Goal: Task Accomplishment & Management: Complete application form

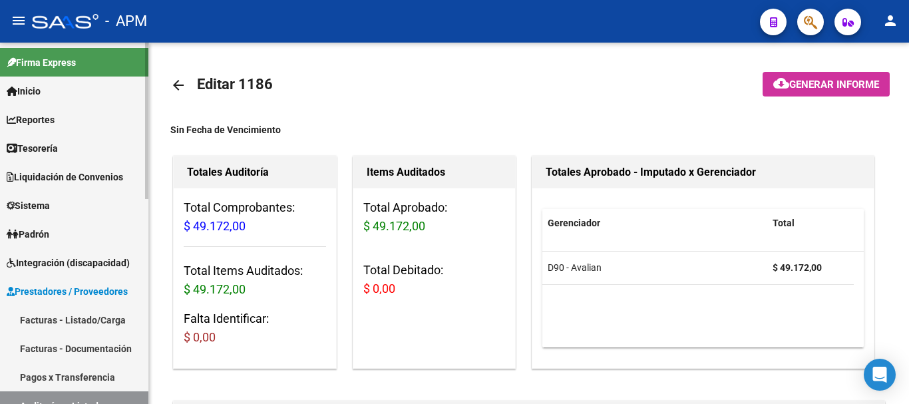
scroll to position [972, 0]
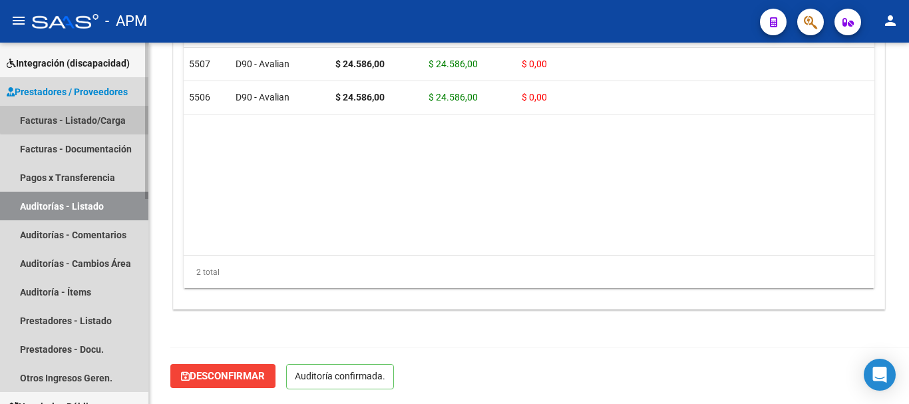
click at [85, 114] on link "Facturas - Listado/Carga" at bounding box center [74, 120] width 148 height 29
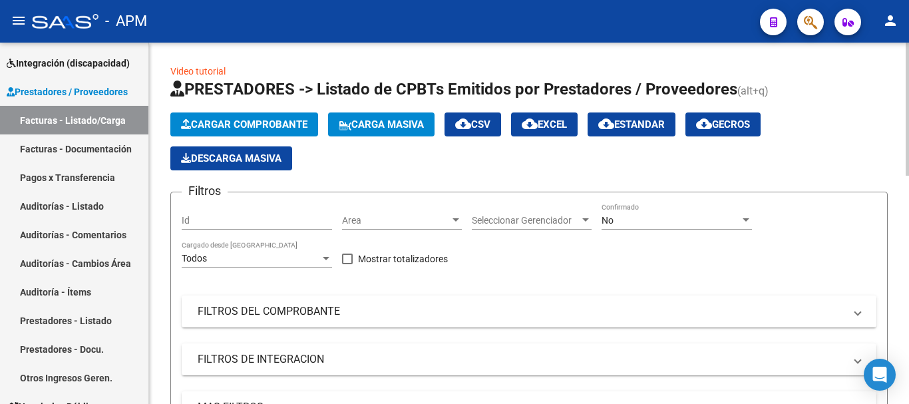
click at [292, 127] on span "Cargar Comprobante" at bounding box center [244, 124] width 126 height 12
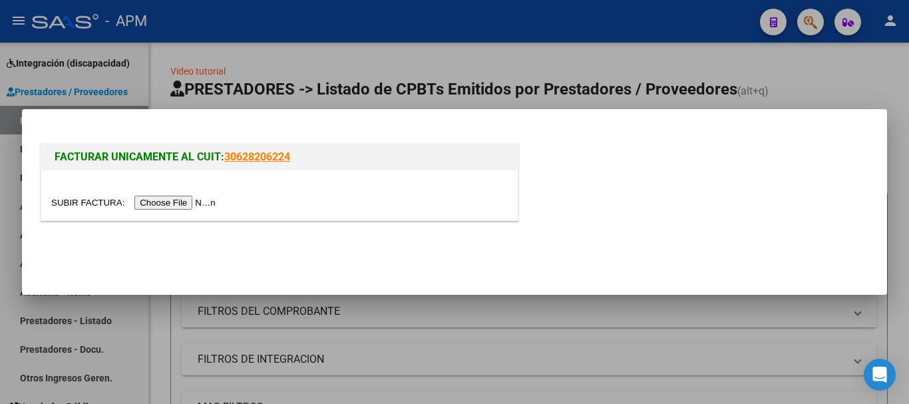
click at [191, 204] on input "file" at bounding box center [135, 203] width 168 height 14
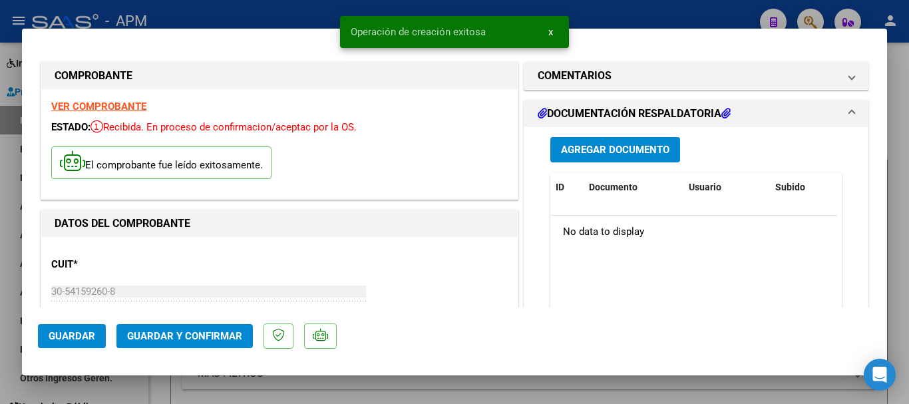
click at [118, 108] on strong "VER COMPROBANTE" at bounding box center [98, 106] width 95 height 12
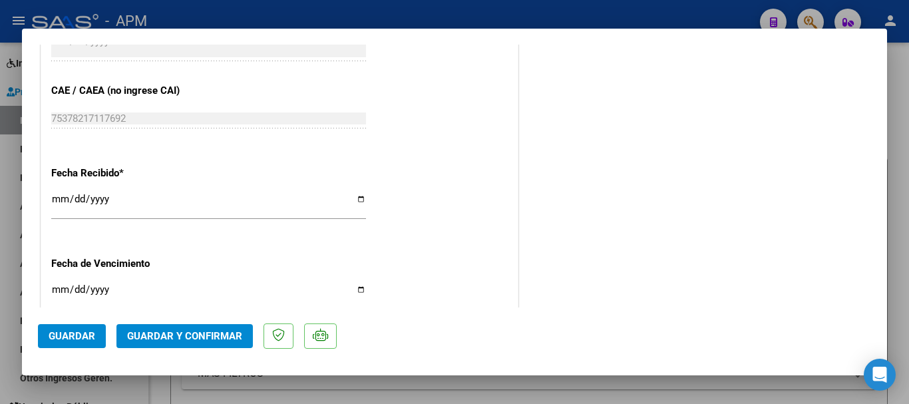
scroll to position [944, 0]
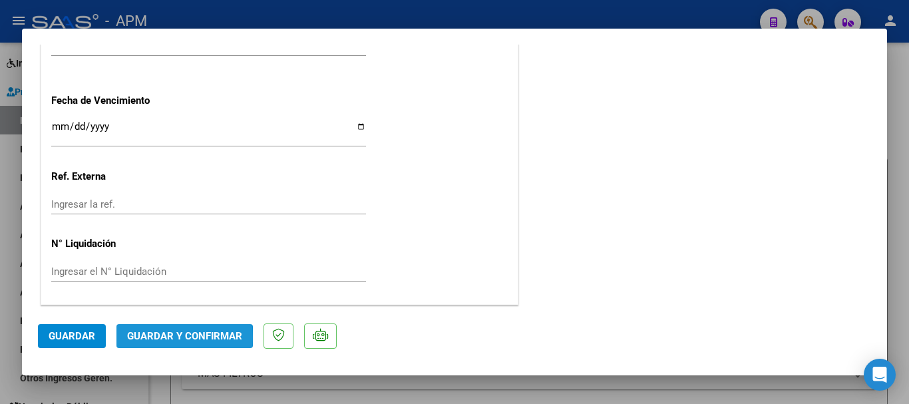
click at [171, 337] on span "Guardar y Confirmar" at bounding box center [184, 336] width 115 height 12
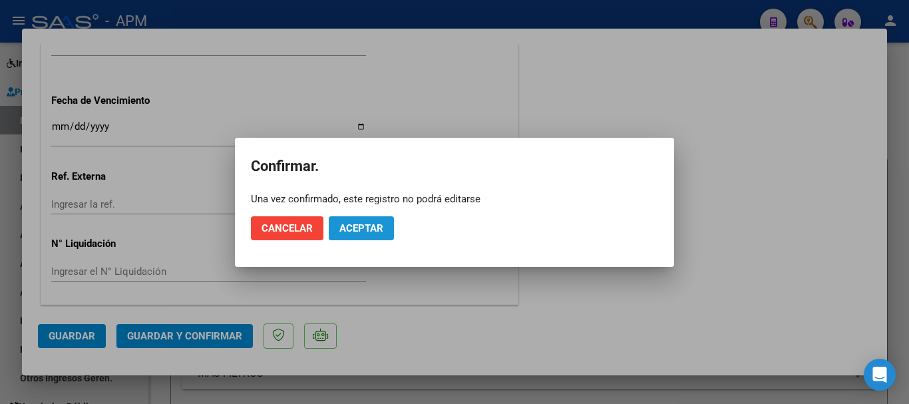
click at [351, 225] on span "Aceptar" at bounding box center [361, 228] width 44 height 12
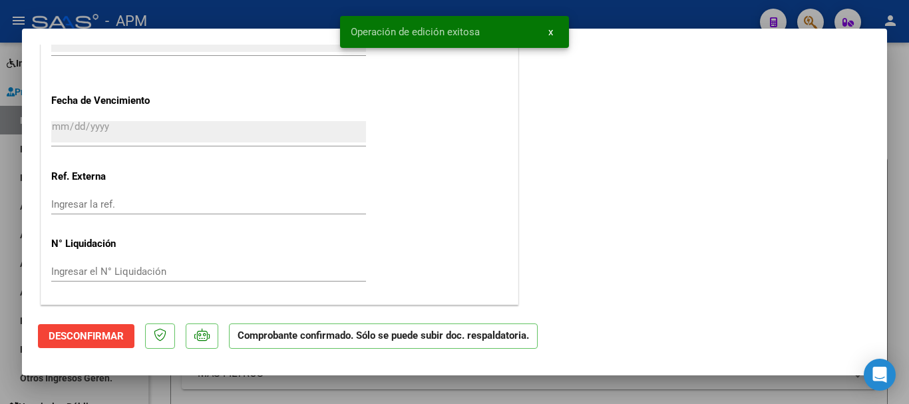
click at [534, 391] on div at bounding box center [454, 202] width 909 height 404
type input "$ 0,00"
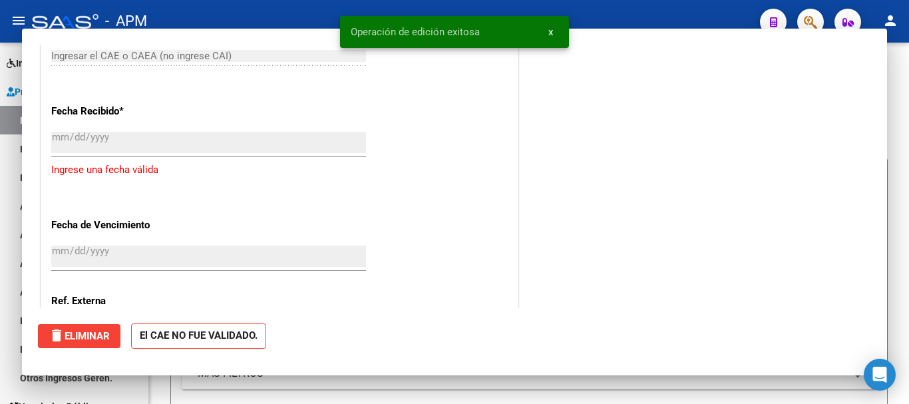
scroll to position [1045, 0]
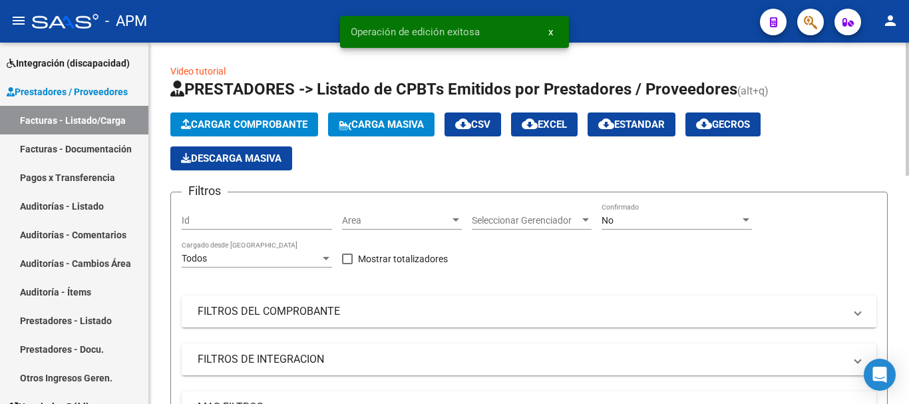
click at [276, 128] on span "Cargar Comprobante" at bounding box center [244, 124] width 126 height 12
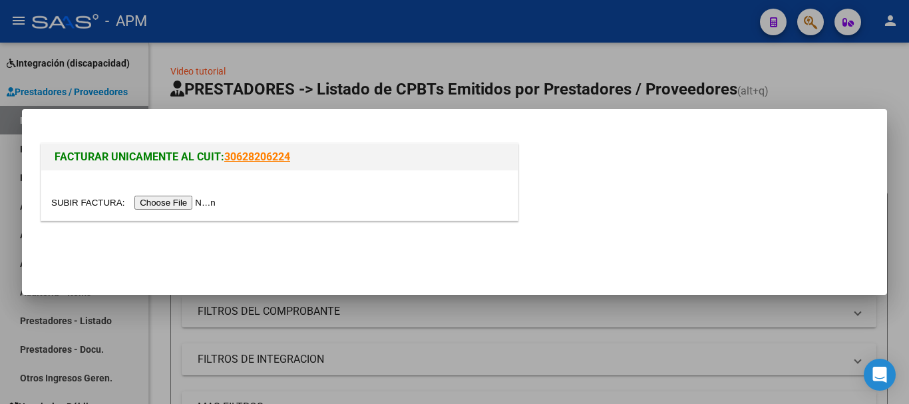
click at [201, 208] on input "file" at bounding box center [135, 203] width 168 height 14
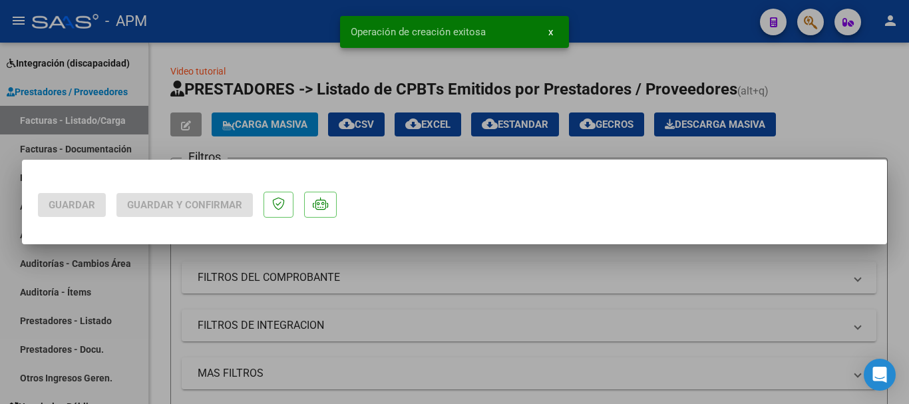
click at [124, 105] on div at bounding box center [454, 202] width 909 height 404
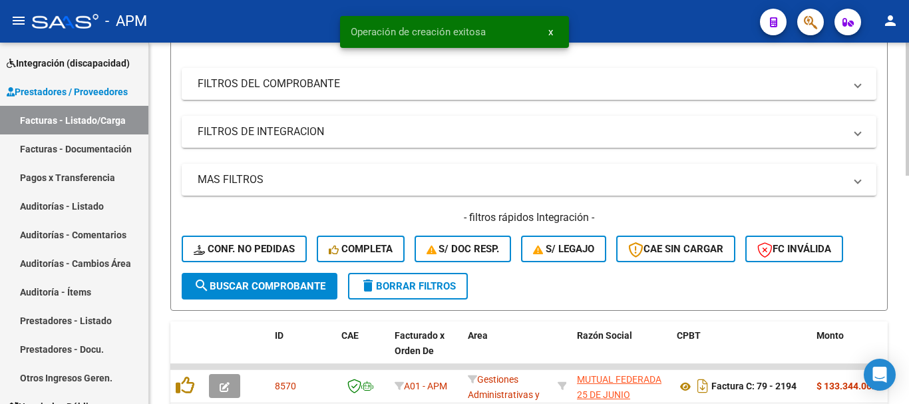
scroll to position [0, 0]
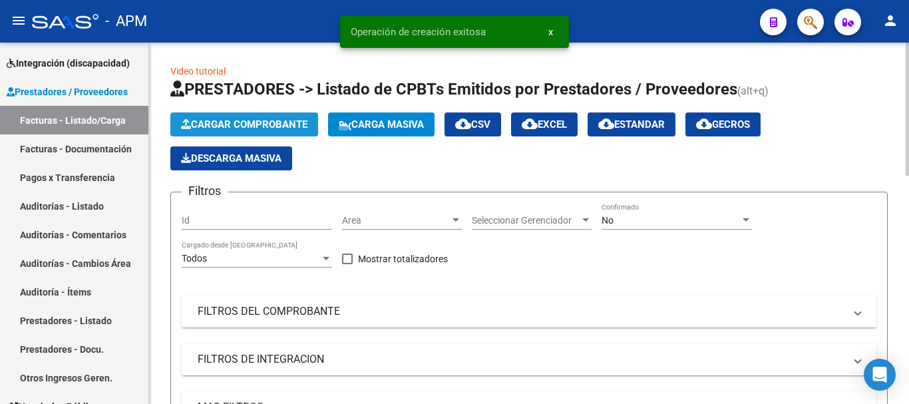
click at [278, 122] on span "Cargar Comprobante" at bounding box center [244, 124] width 126 height 12
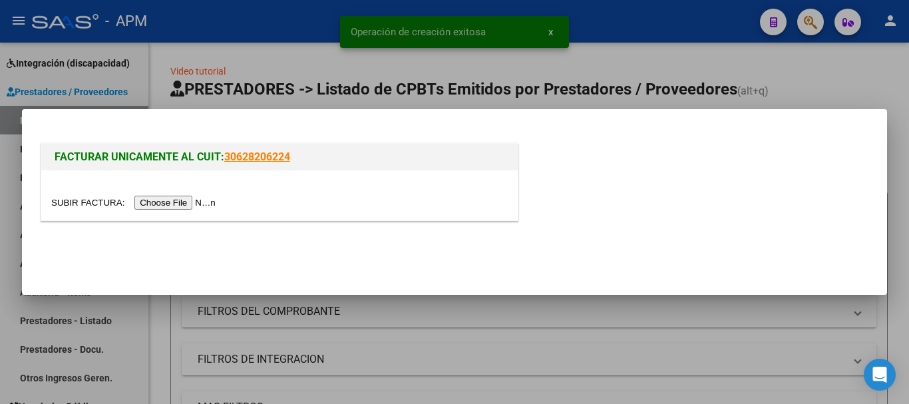
click at [171, 203] on input "file" at bounding box center [135, 203] width 168 height 14
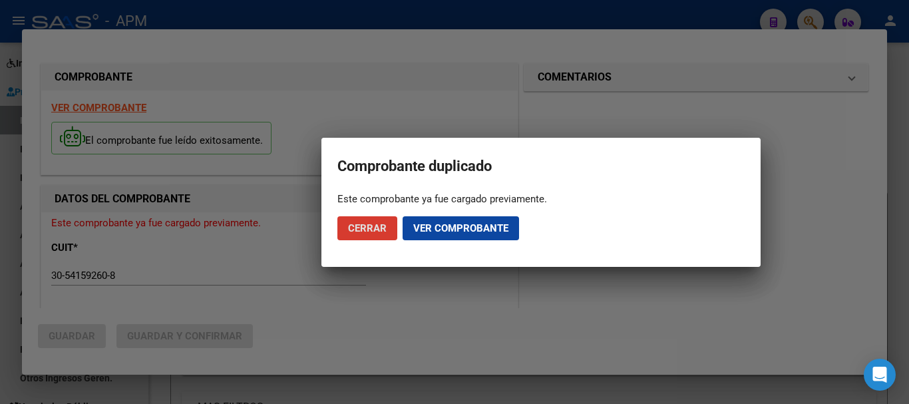
click at [449, 229] on span "Ver comprobante" at bounding box center [460, 228] width 95 height 12
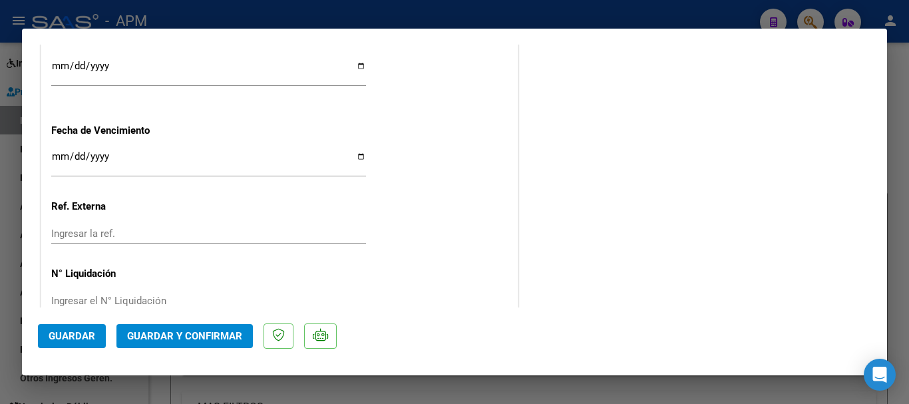
scroll to position [895, 0]
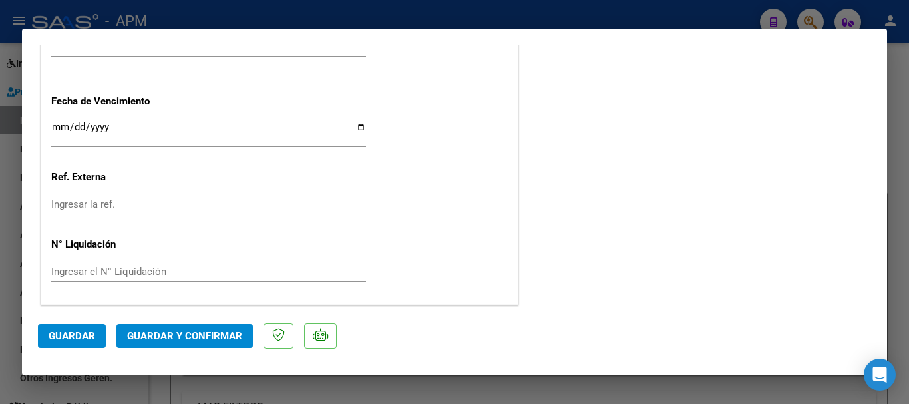
click at [178, 333] on span "Guardar y Confirmar" at bounding box center [184, 336] width 115 height 12
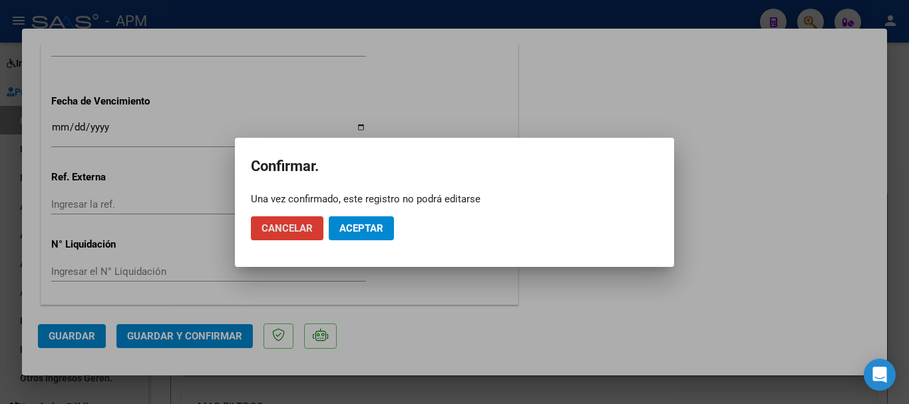
click at [341, 233] on span "Aceptar" at bounding box center [361, 228] width 44 height 12
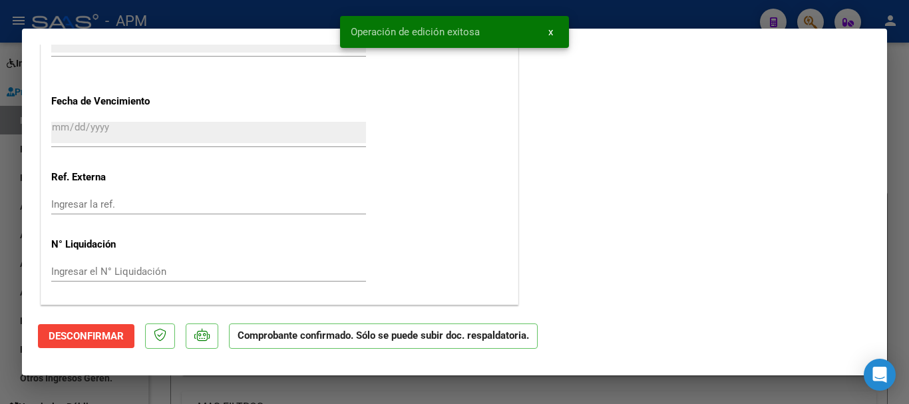
click at [499, 399] on div at bounding box center [454, 202] width 909 height 404
type input "$ 0,00"
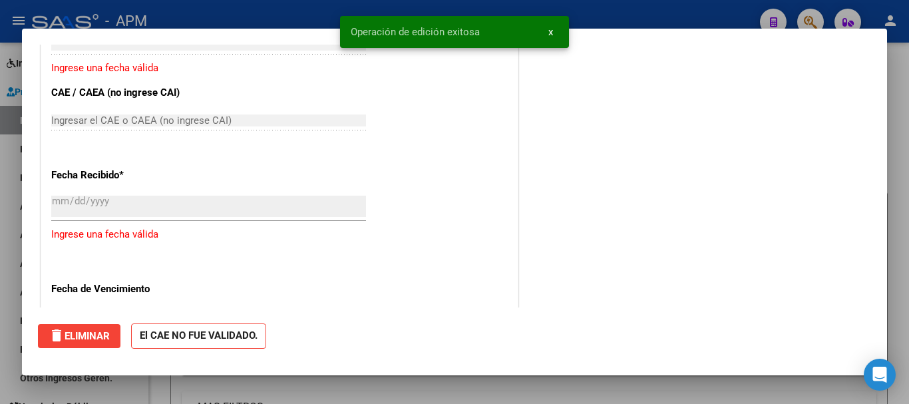
scroll to position [1059, 0]
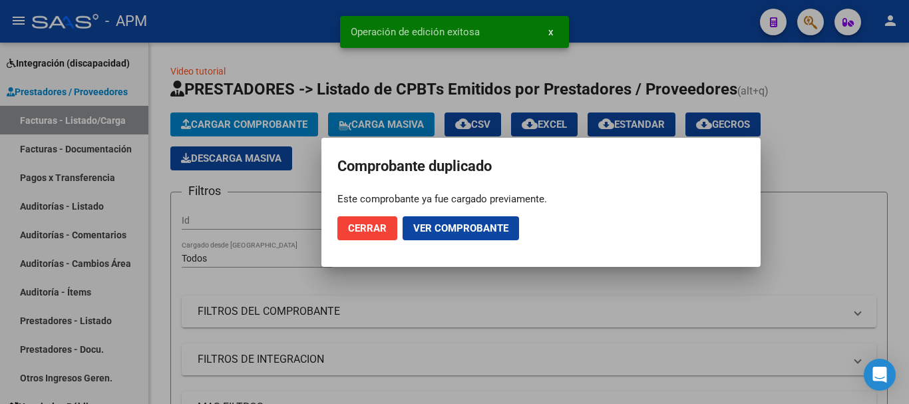
click at [380, 228] on span "Cerrar" at bounding box center [367, 228] width 39 height 12
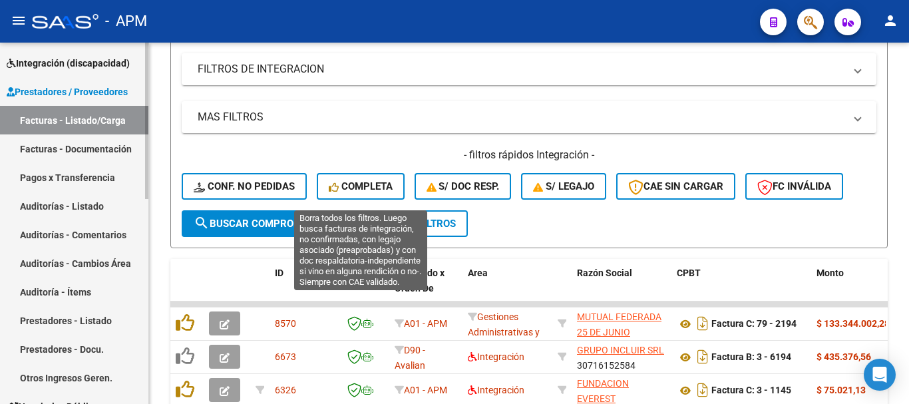
scroll to position [285, 0]
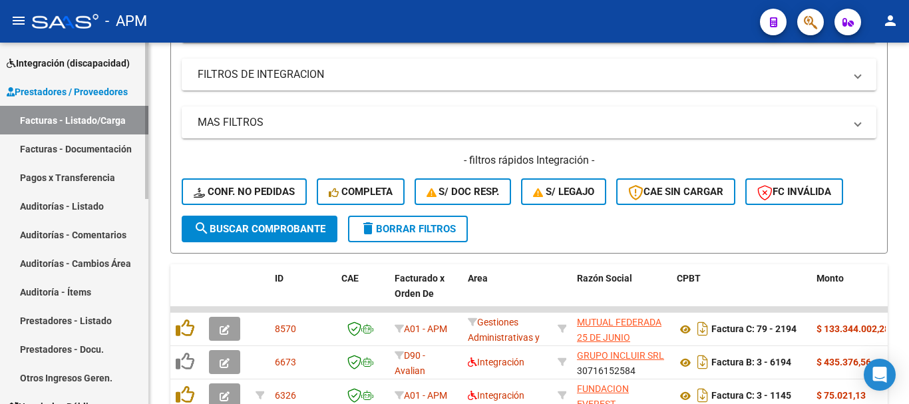
click at [107, 115] on link "Facturas - Listado/Carga" at bounding box center [74, 120] width 148 height 29
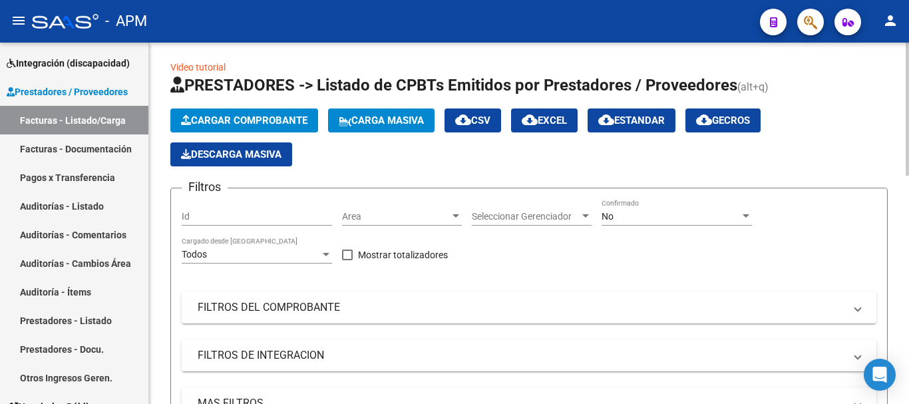
scroll to position [0, 0]
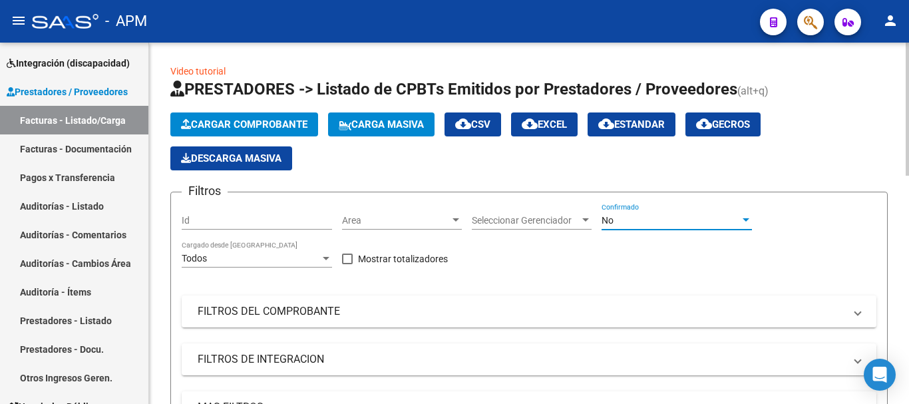
click at [705, 219] on div "No" at bounding box center [671, 220] width 138 height 11
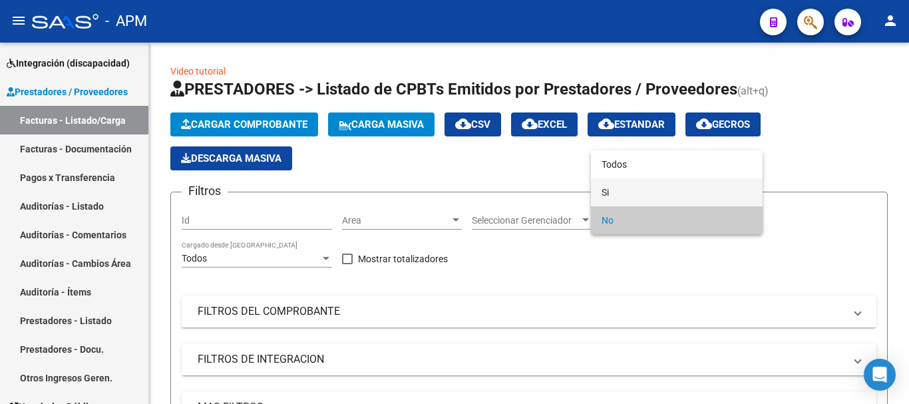
click at [678, 186] on span "Si" at bounding box center [677, 192] width 150 height 28
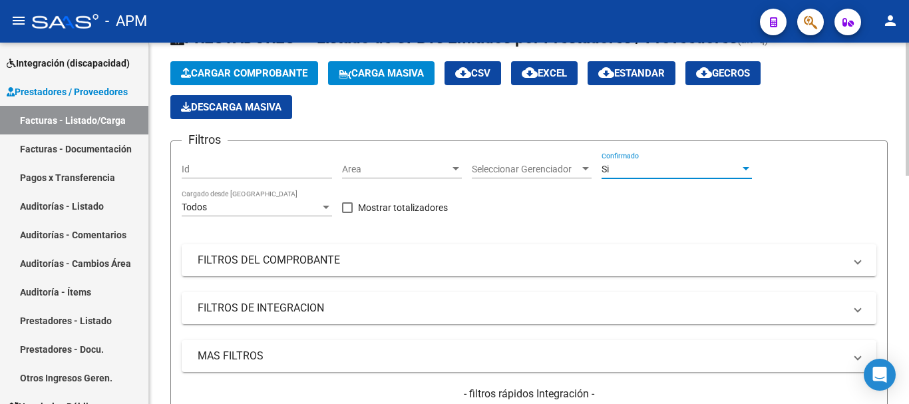
scroll to position [133, 0]
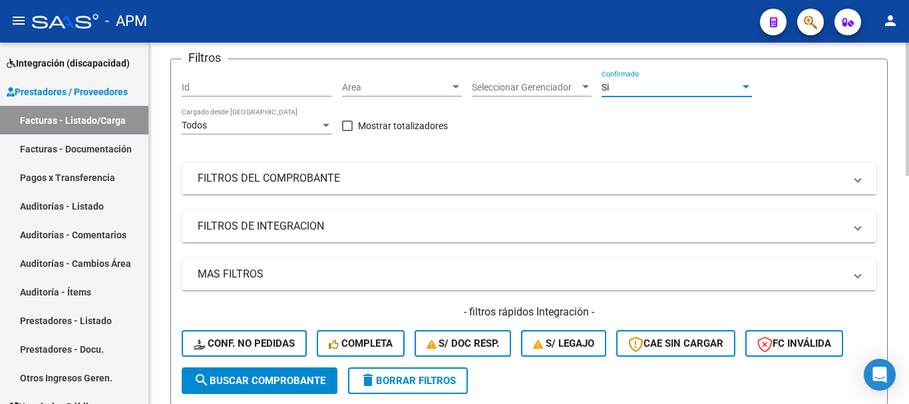
click at [717, 178] on mat-panel-title "FILTROS DEL COMPROBANTE" at bounding box center [521, 178] width 647 height 15
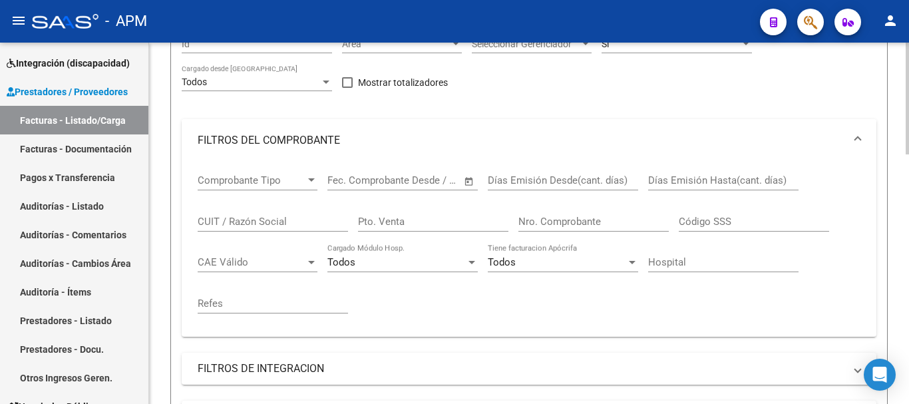
scroll to position [399, 0]
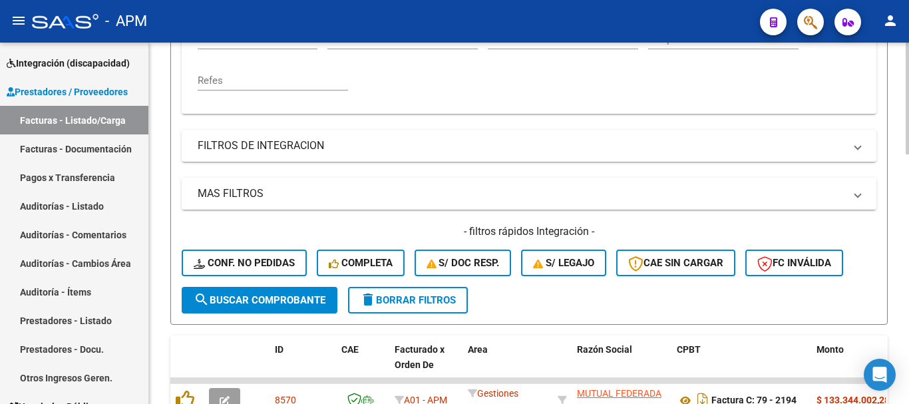
click at [745, 196] on mat-panel-title "MAS FILTROS" at bounding box center [521, 193] width 647 height 15
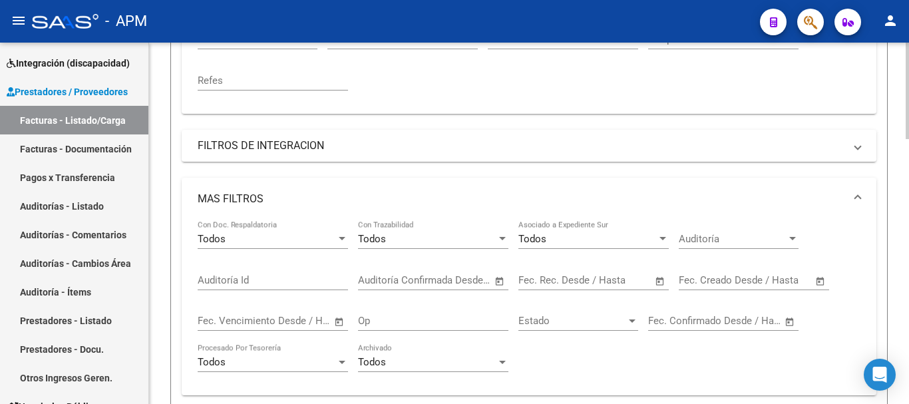
click at [656, 283] on span "Open calendar" at bounding box center [660, 281] width 32 height 32
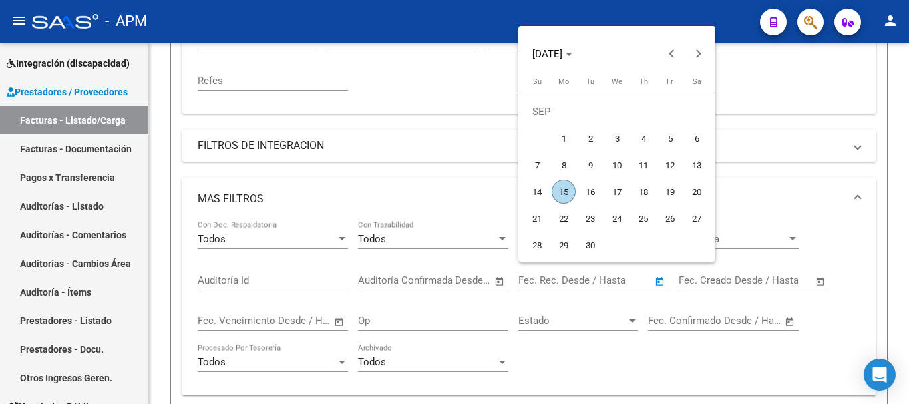
click at [566, 180] on span "15" at bounding box center [564, 192] width 24 height 24
type input "[DATE]"
click at [566, 180] on span "15" at bounding box center [564, 192] width 24 height 24
type input "[DATE]"
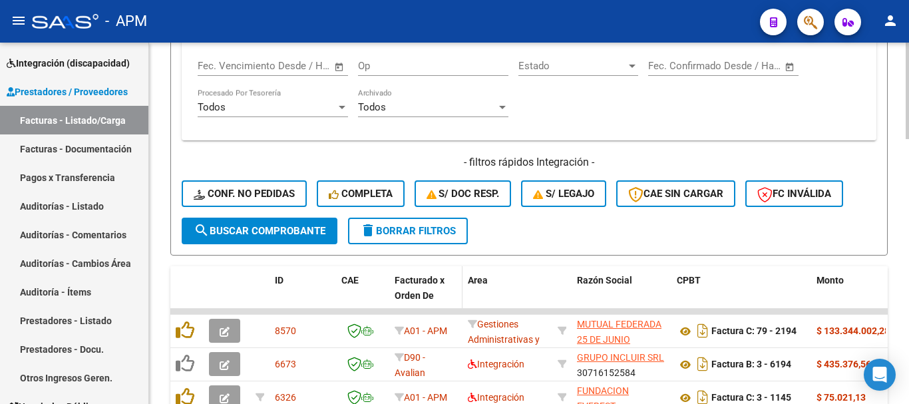
scroll to position [732, 0]
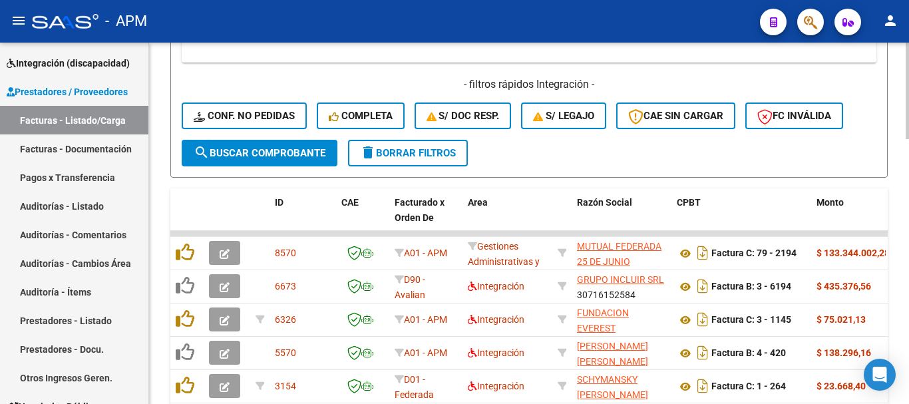
click at [264, 156] on span "search Buscar Comprobante" at bounding box center [260, 153] width 132 height 12
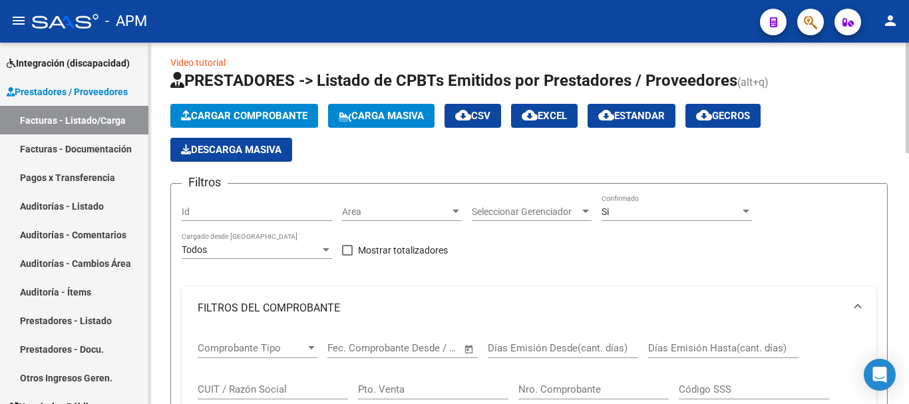
scroll to position [0, 0]
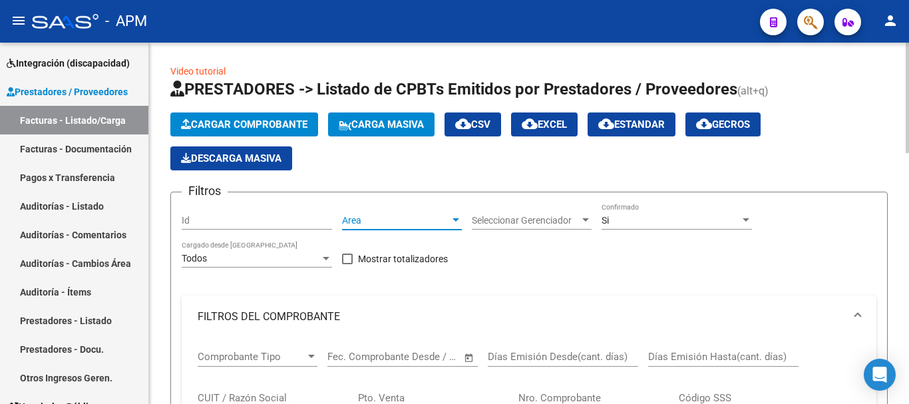
click at [429, 225] on span "Area" at bounding box center [396, 220] width 108 height 11
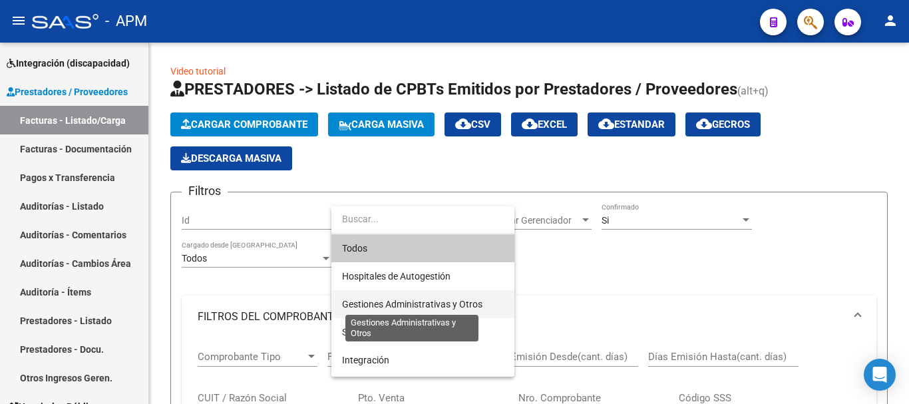
click at [417, 303] on span "Gestiones Administrativas y Otros" at bounding box center [412, 304] width 140 height 11
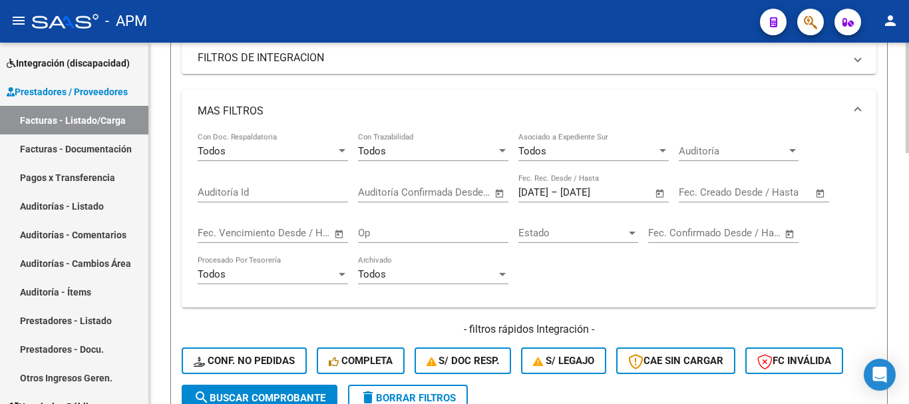
scroll to position [732, 0]
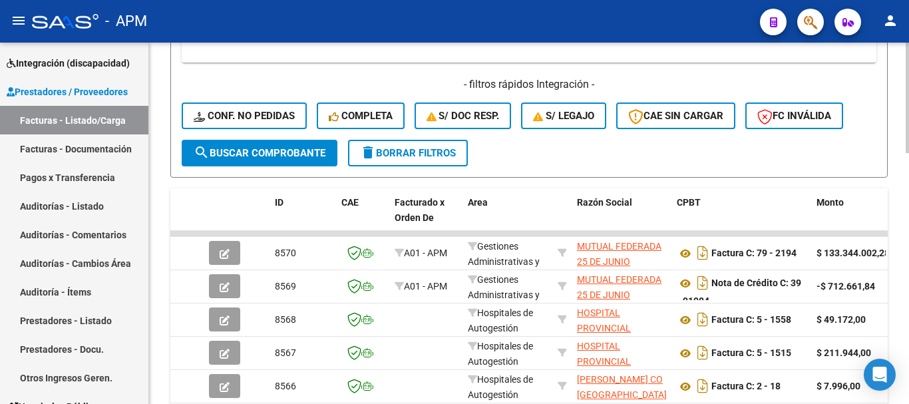
click at [294, 161] on button "search Buscar Comprobante" at bounding box center [260, 153] width 156 height 27
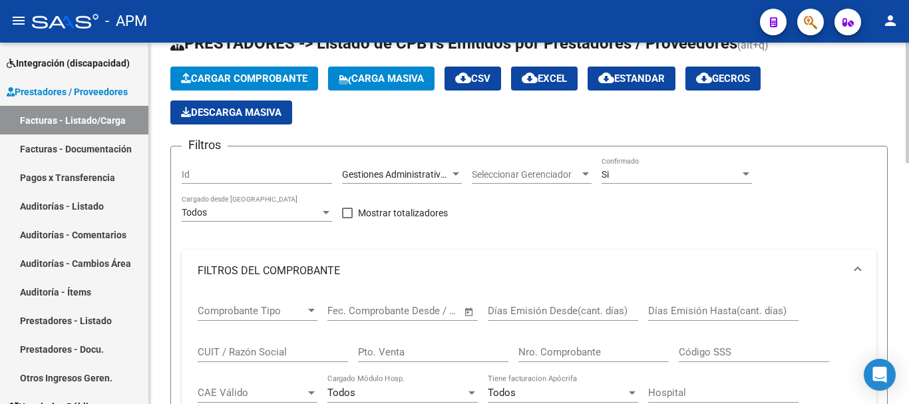
scroll to position [0, 0]
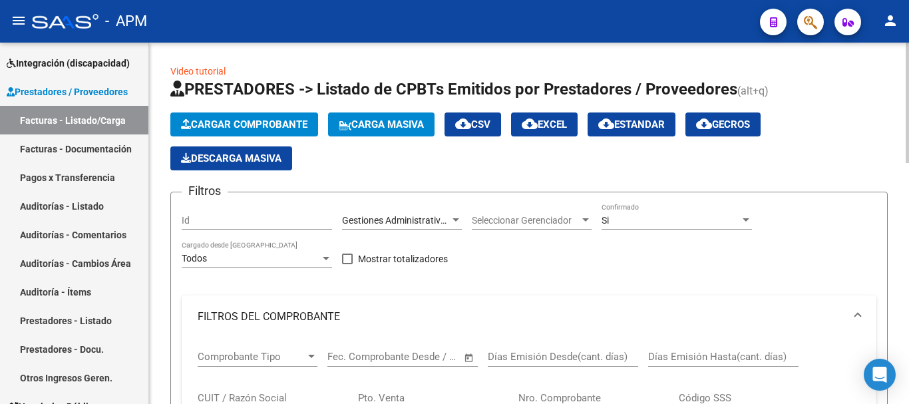
click at [630, 130] on button "cloud_download Estandar" at bounding box center [632, 124] width 88 height 24
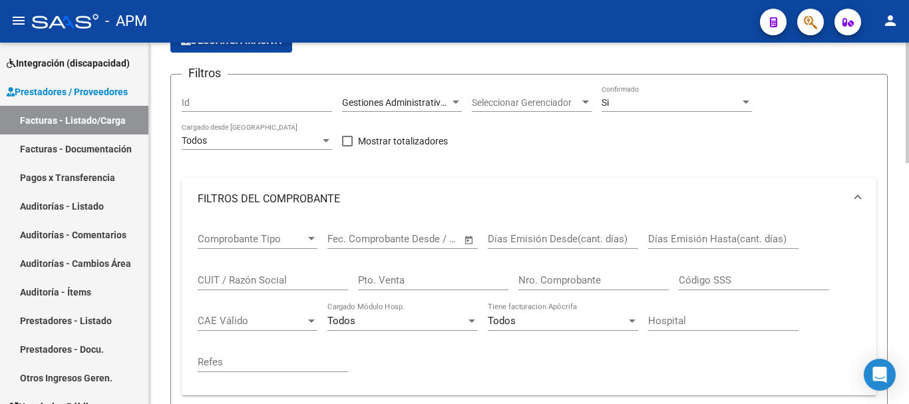
scroll to position [133, 0]
